Goal: Navigation & Orientation: Find specific page/section

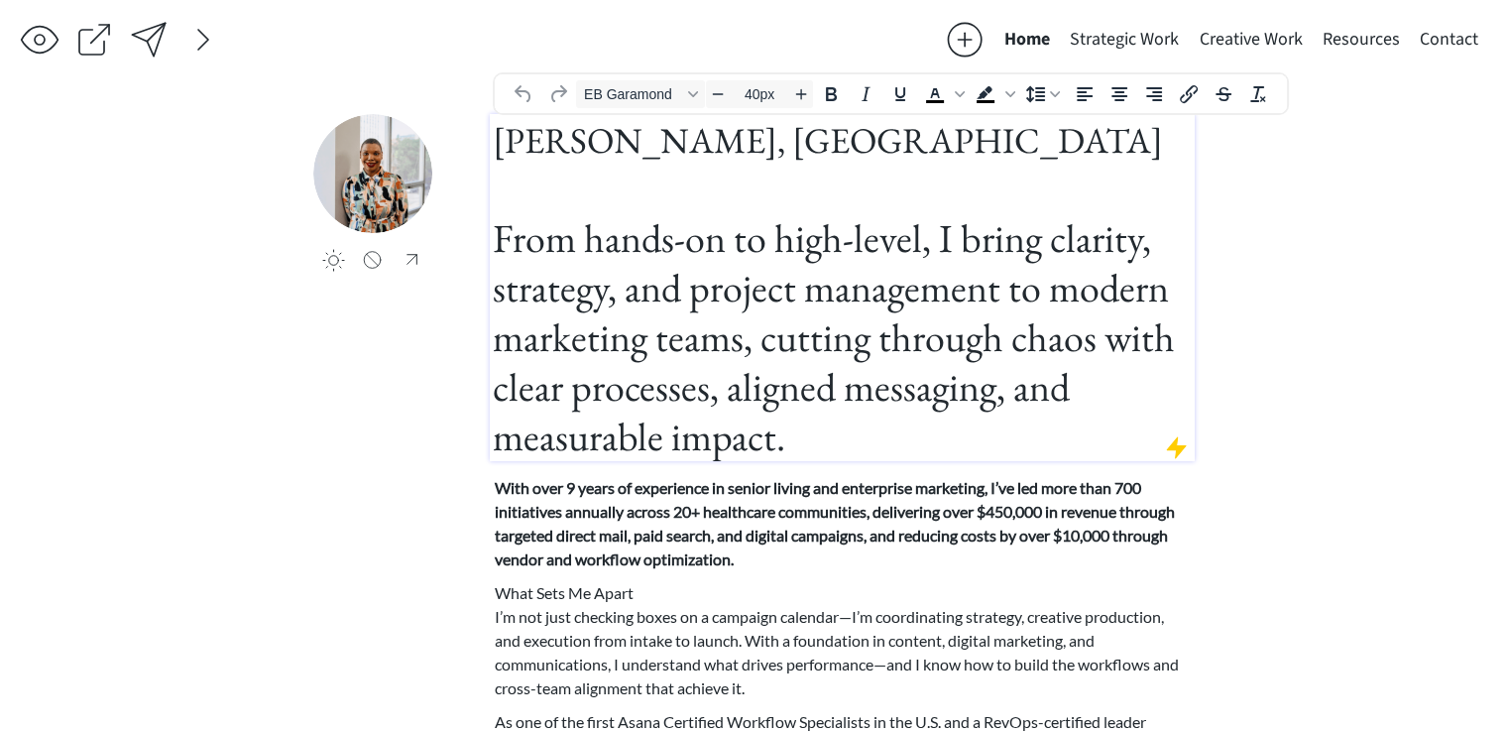
click at [706, 351] on h1 "[PERSON_NAME], [GEOGRAPHIC_DATA] From hands-on to high-level, I bring clarity, …" at bounding box center [842, 287] width 699 height 347
click at [733, 279] on h1 "[PERSON_NAME], [GEOGRAPHIC_DATA] From hands-on to high-level, I bring clarity, …" at bounding box center [842, 287] width 699 height 347
click at [752, 421] on h1 "[PERSON_NAME], [GEOGRAPHIC_DATA] From hands-on to high-level, I bring clarity, …" at bounding box center [842, 287] width 699 height 347
click at [574, 524] on p "With over 9 years of experience in senior living and enterprise marketing, I’ve…" at bounding box center [843, 523] width 696 height 95
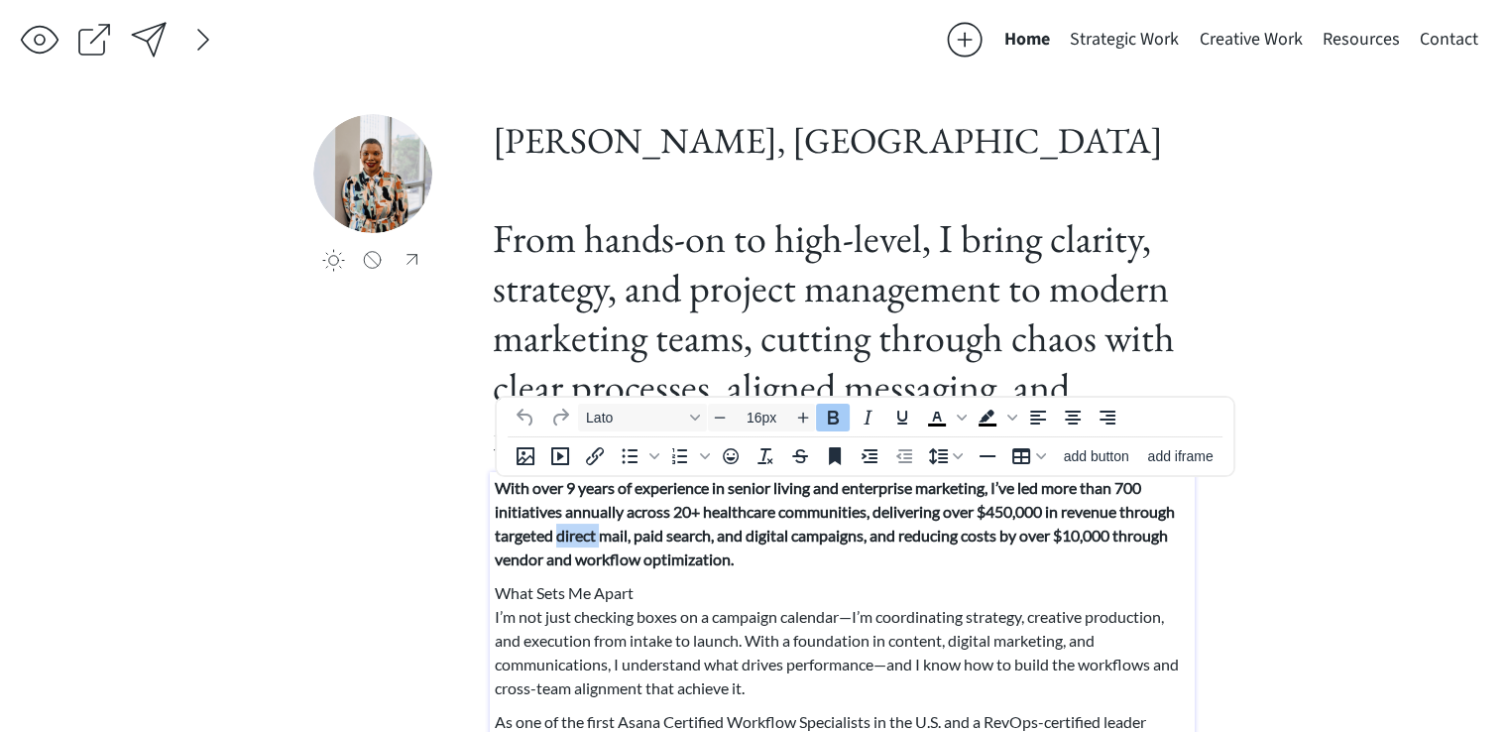
click at [574, 524] on p "With over 9 years of experience in senior living and enterprise marketing, I’ve…" at bounding box center [843, 523] width 696 height 95
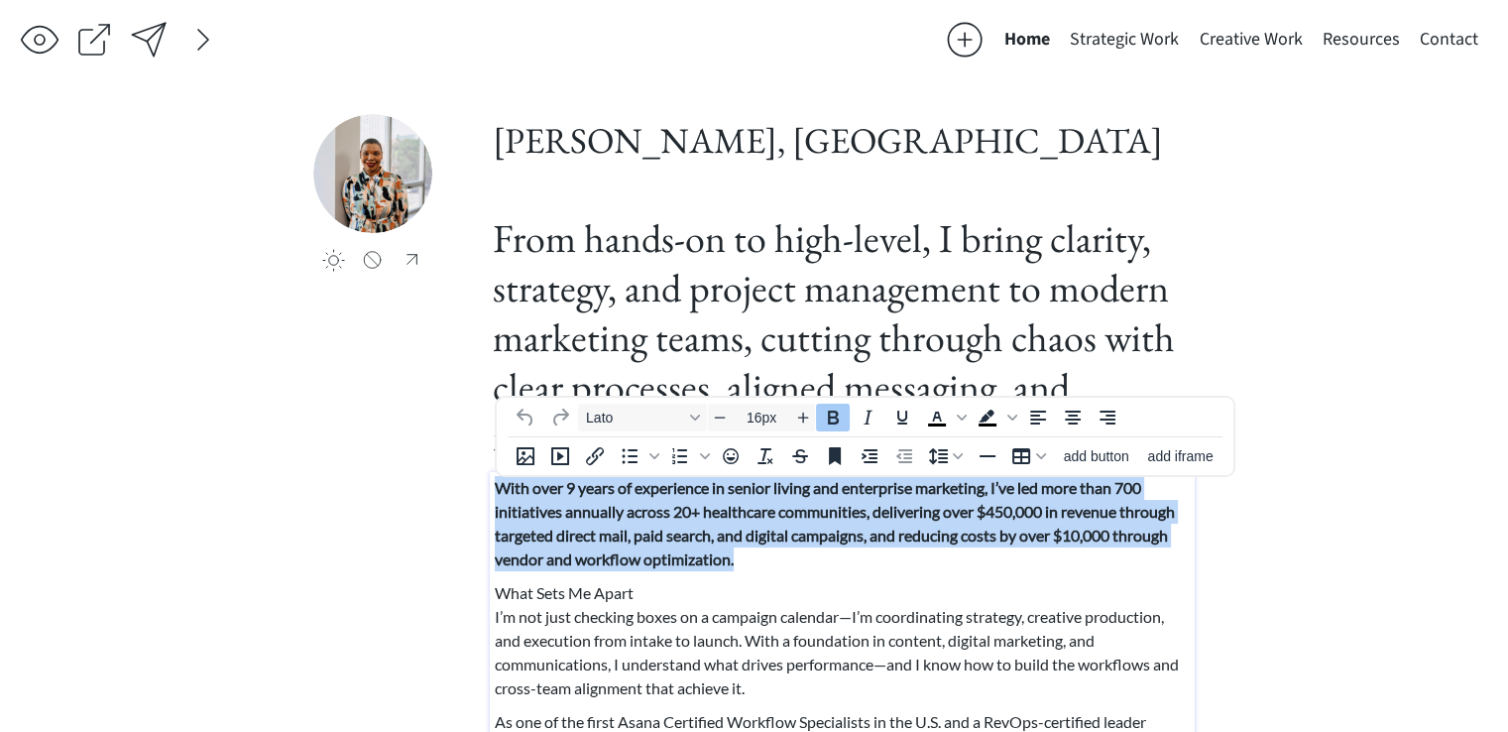
click at [574, 524] on p "With over 9 years of experience in senior living and enterprise marketing, I’ve…" at bounding box center [843, 523] width 696 height 95
click at [599, 550] on strong "With over 9 years of experience in senior living and enterprise marketing, I’ve…" at bounding box center [835, 523] width 680 height 90
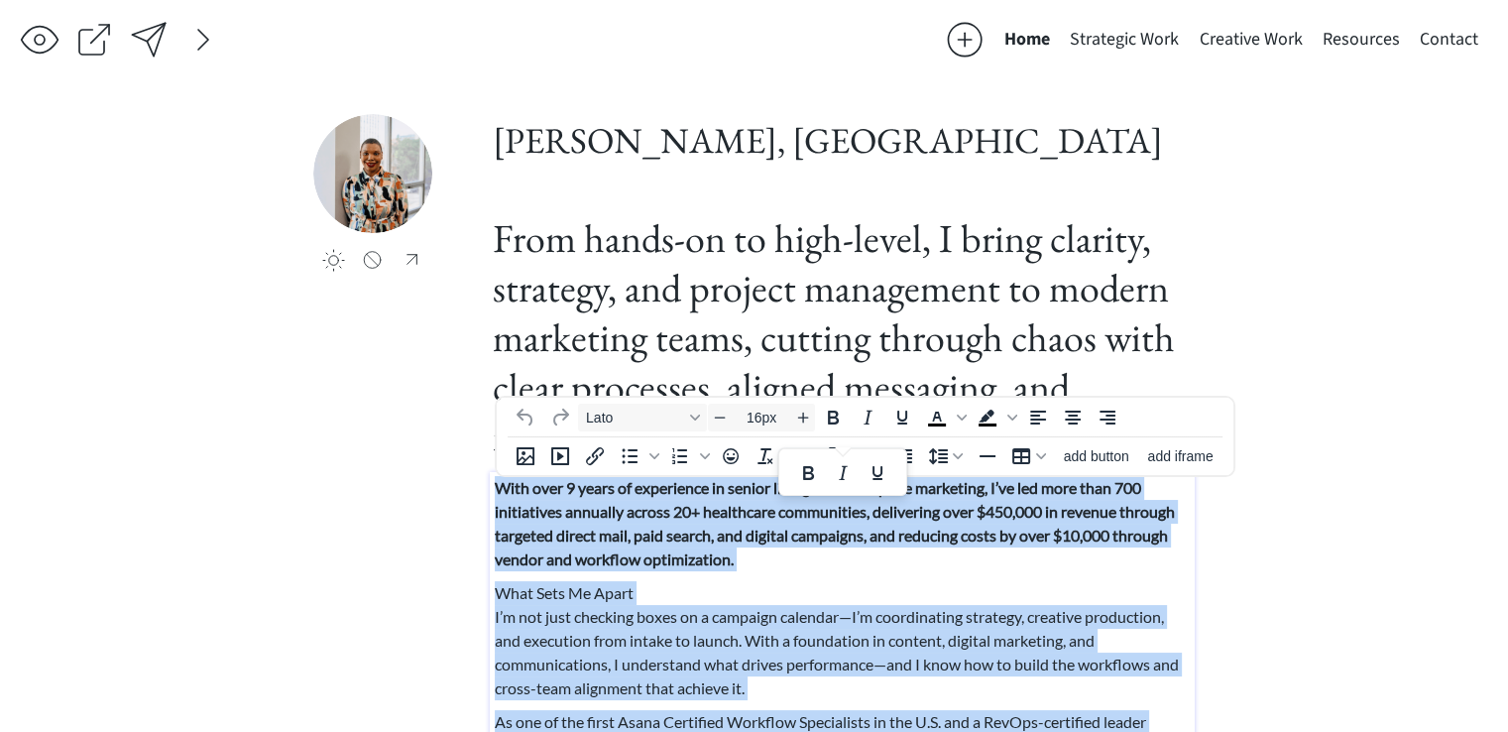
type input "14px"
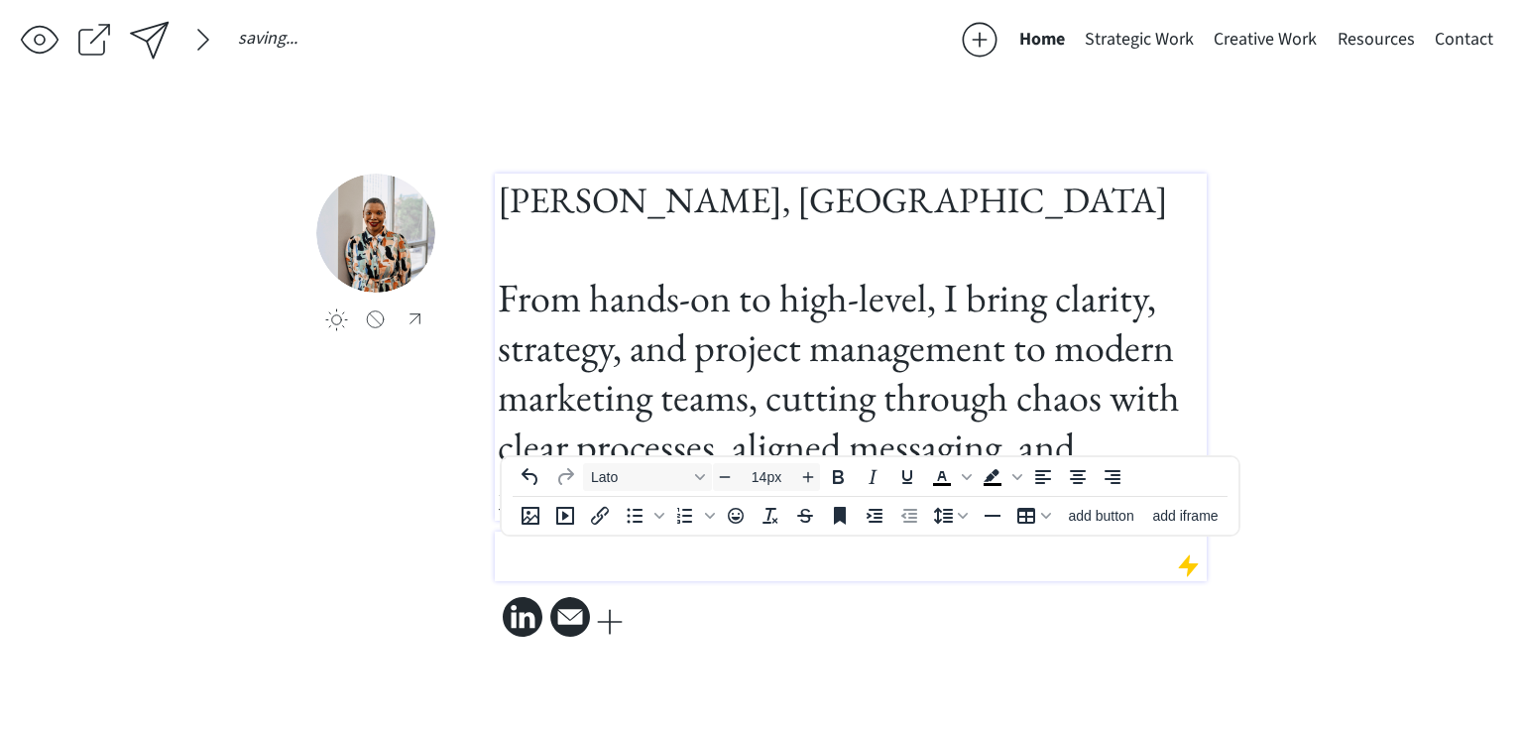
click at [995, 300] on h1 "[PERSON_NAME], [GEOGRAPHIC_DATA] From hands-on to high-level, I bring clarity, …" at bounding box center [851, 346] width 706 height 347
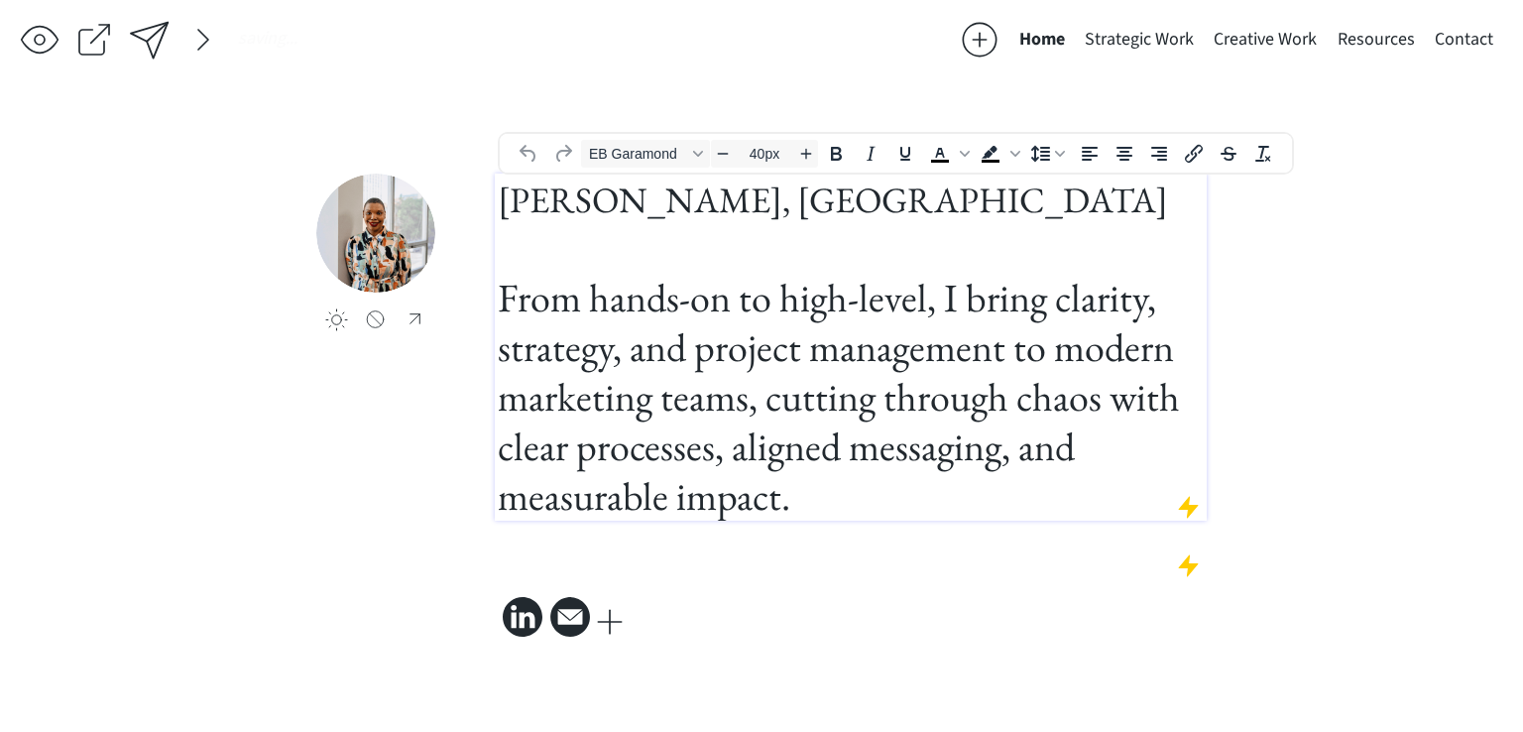
click at [882, 453] on h1 "[PERSON_NAME], [GEOGRAPHIC_DATA] From hands-on to high-level, I bring clarity, …" at bounding box center [851, 346] width 706 height 347
click at [830, 513] on h1 "[PERSON_NAME], [GEOGRAPHIC_DATA] From hands-on to high-level, I bring clarity, …" at bounding box center [851, 346] width 706 height 347
